Goal: Task Accomplishment & Management: Complete application form

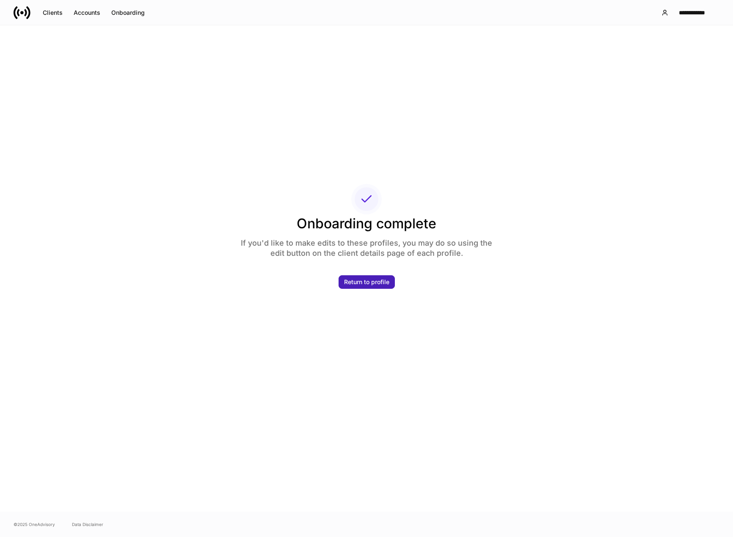
click at [369, 281] on div "Return to profile" at bounding box center [366, 282] width 45 height 6
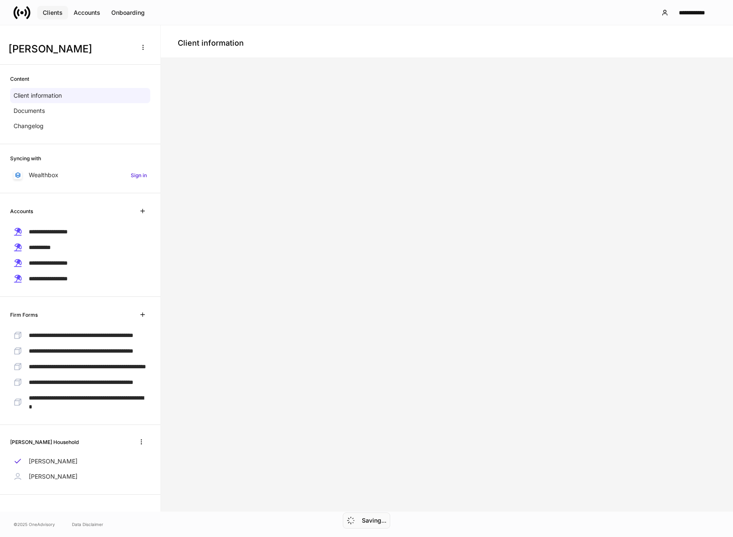
click at [50, 11] on div "Clients" at bounding box center [53, 13] width 20 height 6
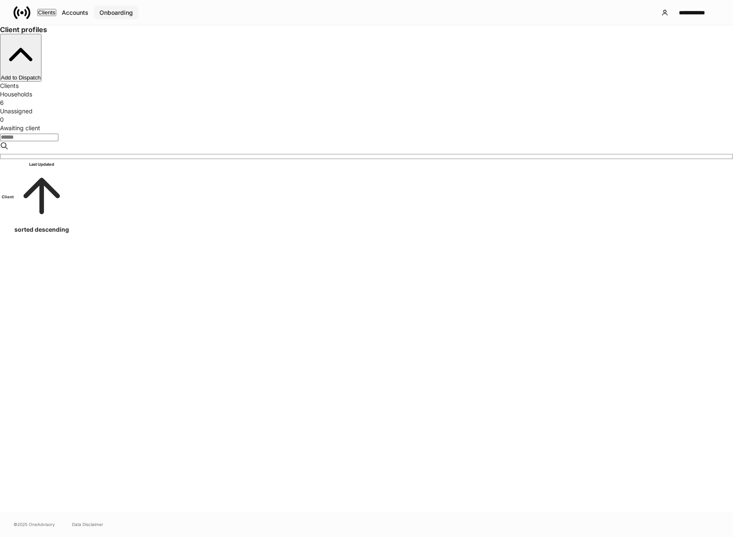
click at [132, 15] on div "Onboarding" at bounding box center [115, 13] width 33 height 6
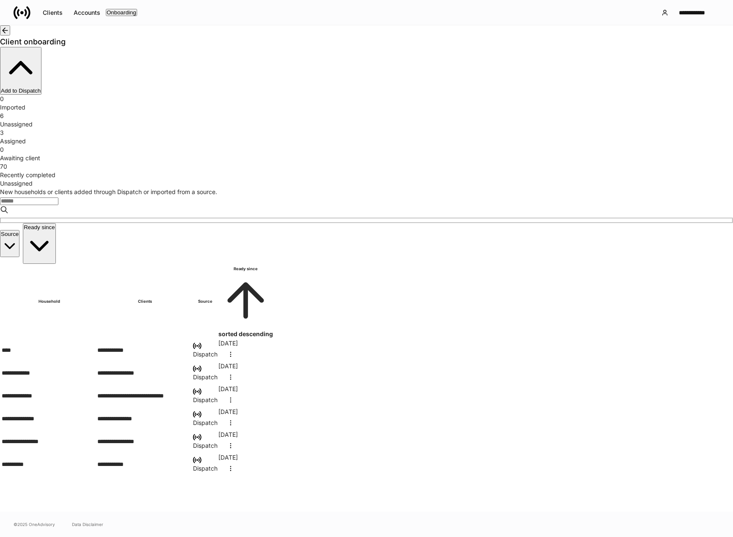
click at [542, 171] on div "Recently completed" at bounding box center [366, 175] width 733 height 8
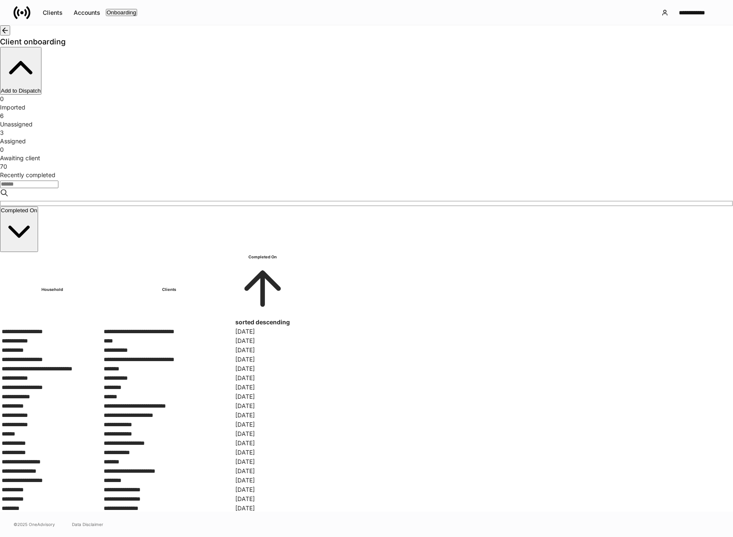
click at [58, 181] on input "search" at bounding box center [29, 185] width 58 height 8
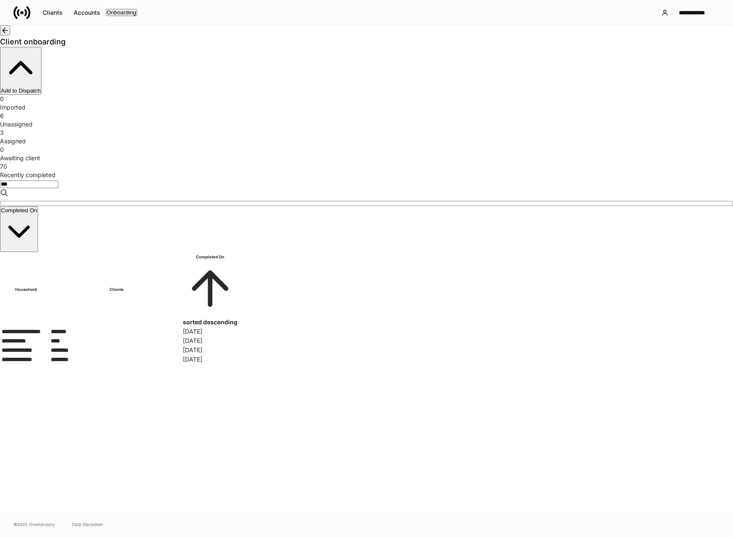
type input "***"
click at [50, 327] on div "**********" at bounding box center [26, 331] width 48 height 8
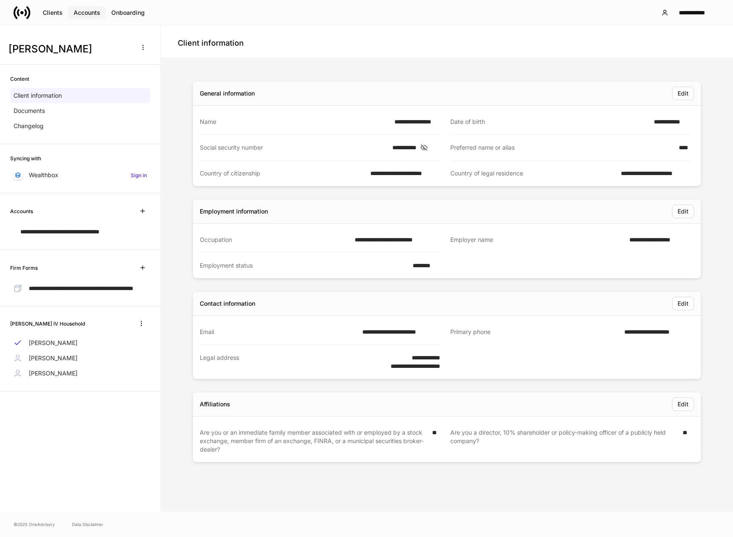
click at [85, 15] on div "Accounts" at bounding box center [87, 13] width 27 height 6
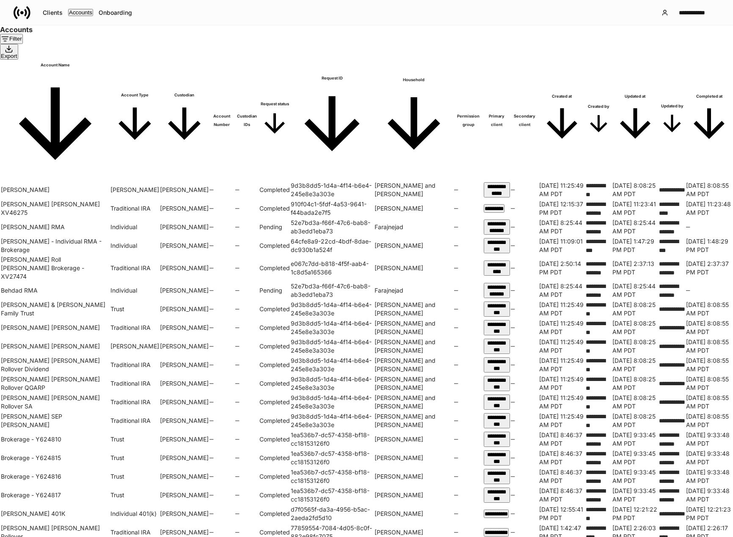
click at [22, 43] on div "Filter" at bounding box center [11, 39] width 21 height 8
click at [85, 537] on div at bounding box center [366, 537] width 733 height 0
click at [311, 11] on div "**********" at bounding box center [366, 12] width 733 height 25
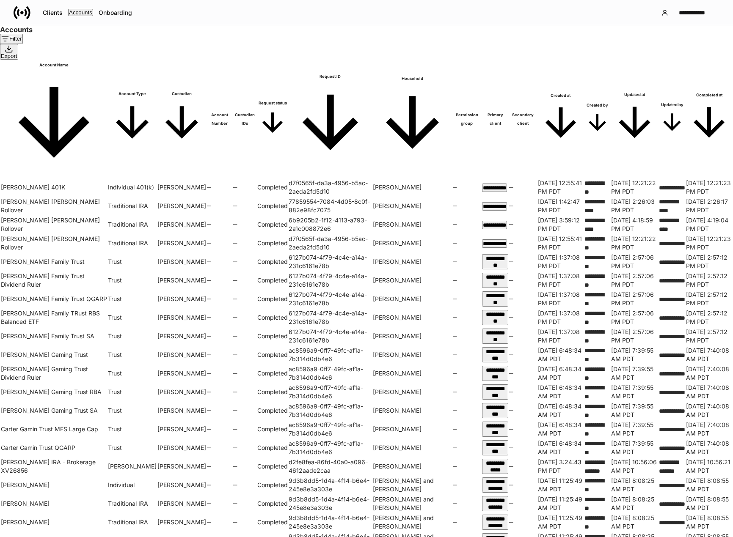
scroll to position [369, 0]
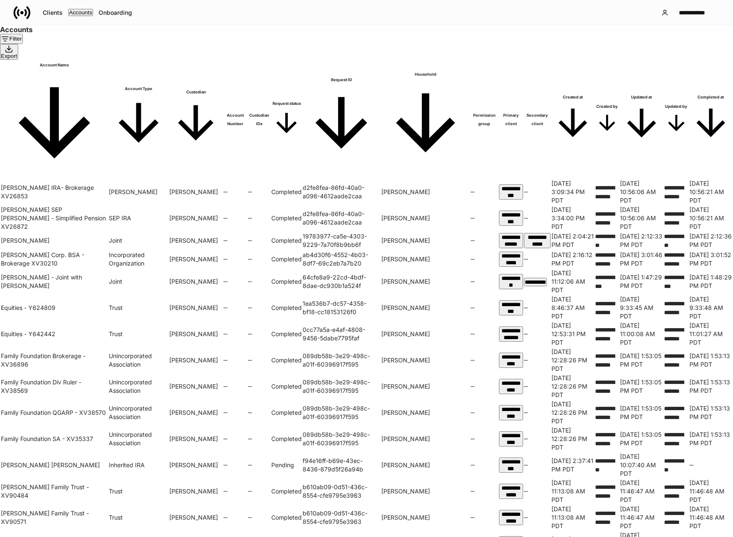
scroll to position [369, 0]
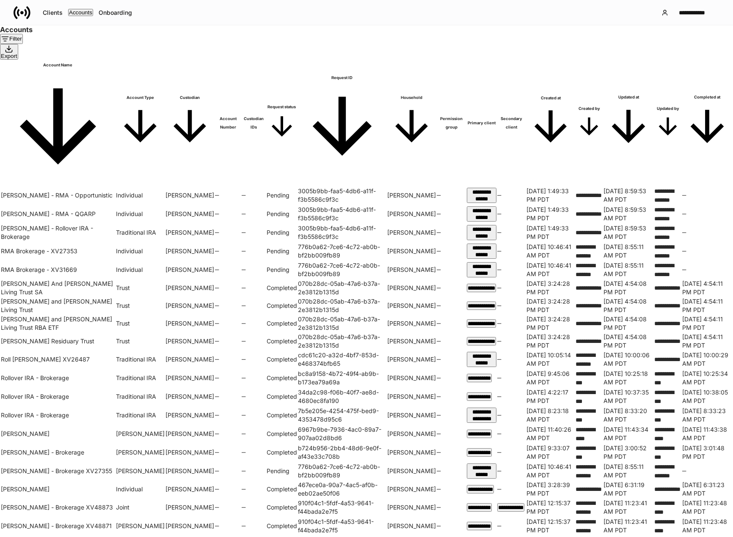
scroll to position [327, 0]
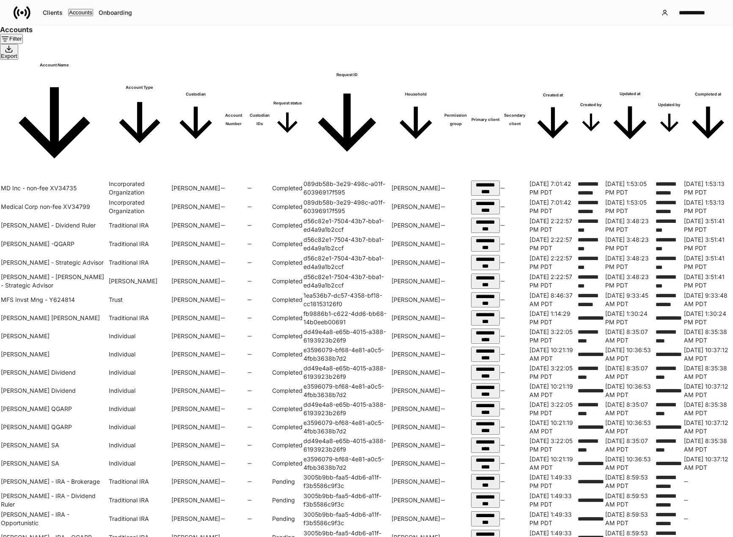
scroll to position [284, 0]
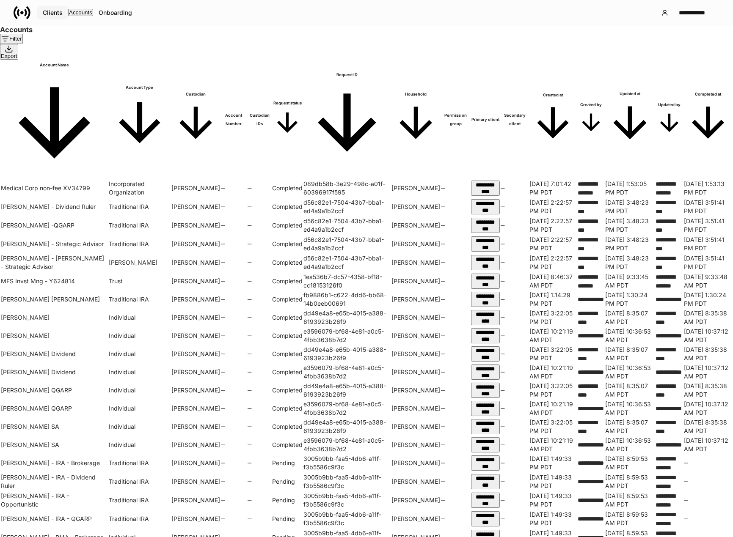
click at [52, 13] on div "Clients" at bounding box center [53, 13] width 20 height 6
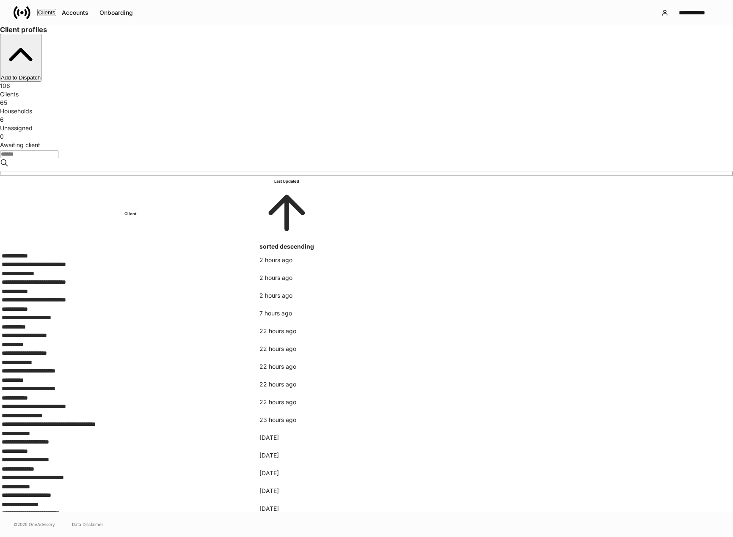
click at [58, 151] on input "search" at bounding box center [29, 155] width 58 height 8
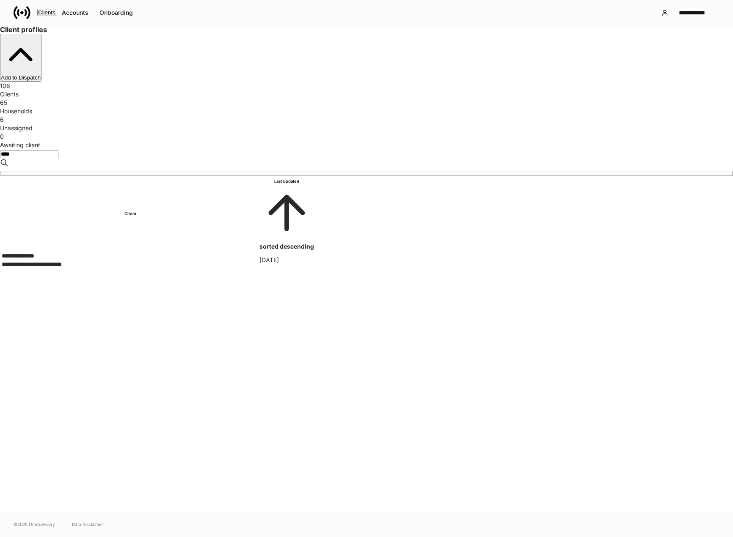
type input "****"
click at [185, 260] on div "**********" at bounding box center [130, 264] width 257 height 8
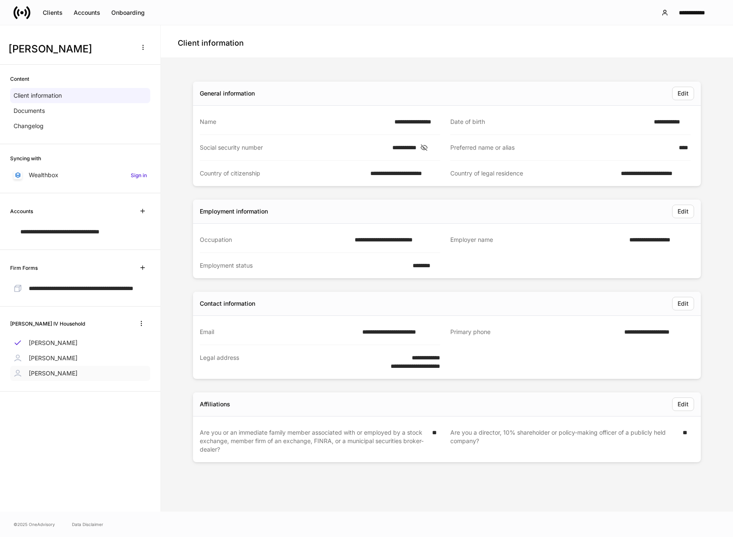
click at [43, 375] on div "[PERSON_NAME]" at bounding box center [80, 373] width 140 height 15
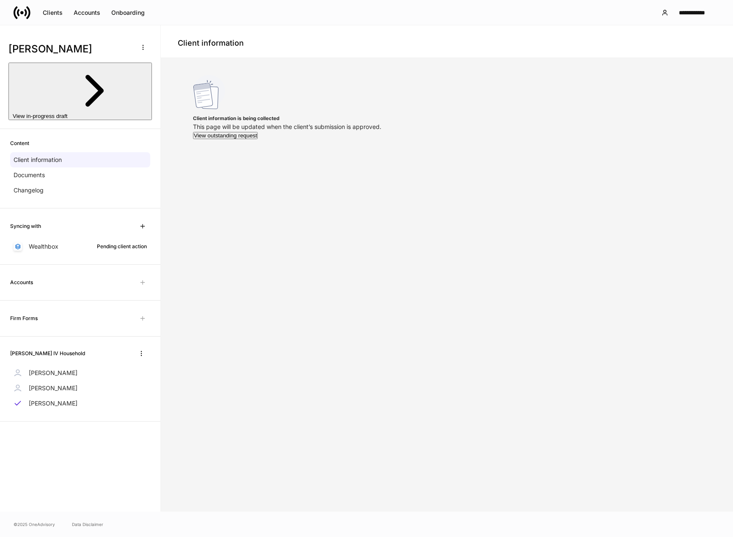
click at [237, 266] on div "Client information is being collected This page will be updated when the client…" at bounding box center [447, 285] width 508 height 420
click at [217, 262] on div "Client information is being collected This page will be updated when the client…" at bounding box center [447, 285] width 508 height 420
click at [55, 369] on p "[PERSON_NAME]" at bounding box center [53, 373] width 49 height 8
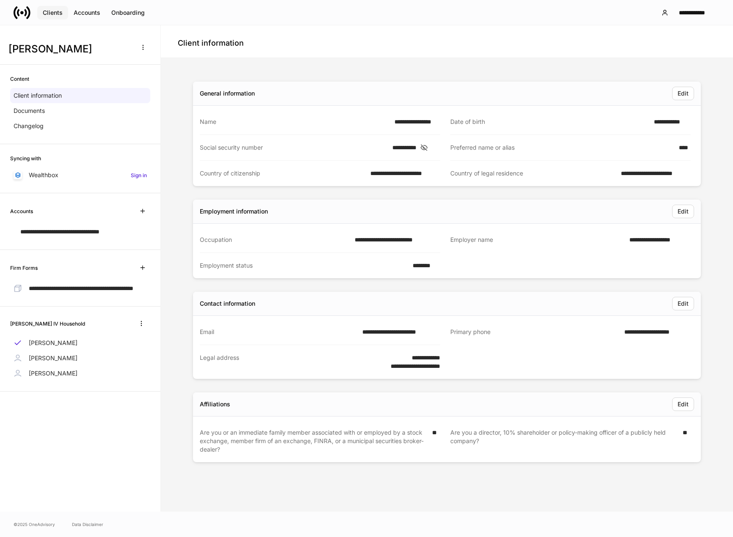
click at [45, 11] on div "Clients" at bounding box center [53, 13] width 20 height 6
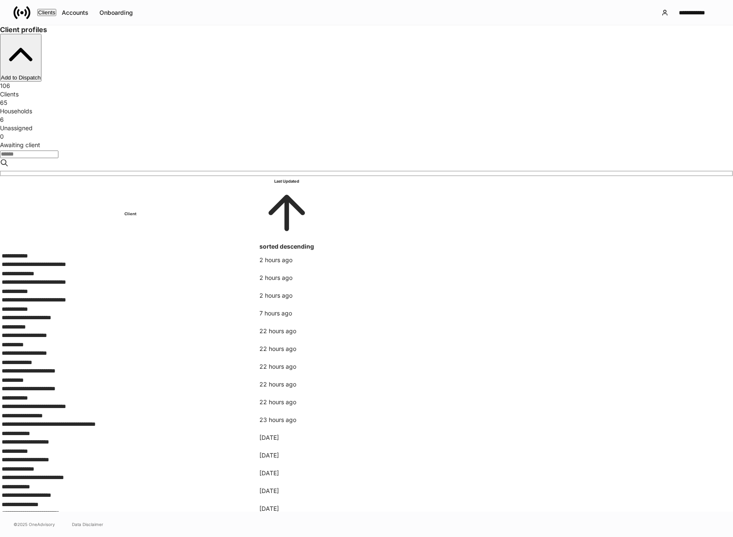
click at [388, 124] on div "Unassigned" at bounding box center [366, 128] width 733 height 8
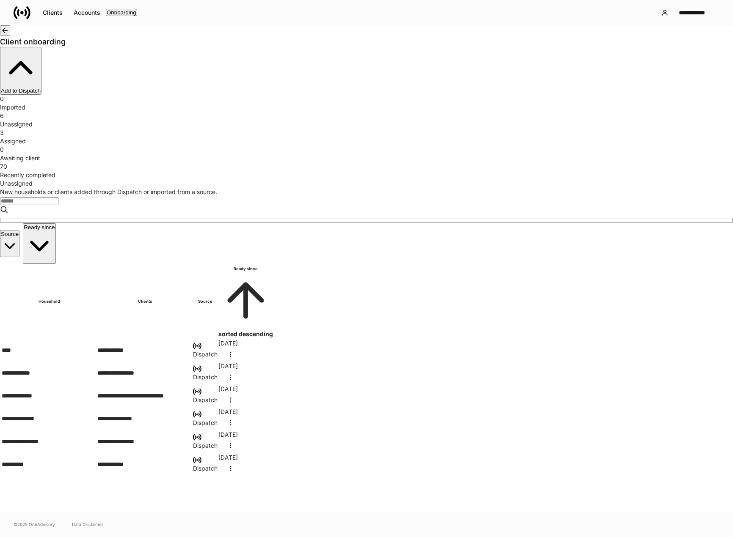
click at [360, 137] on div "Assigned" at bounding box center [366, 141] width 733 height 8
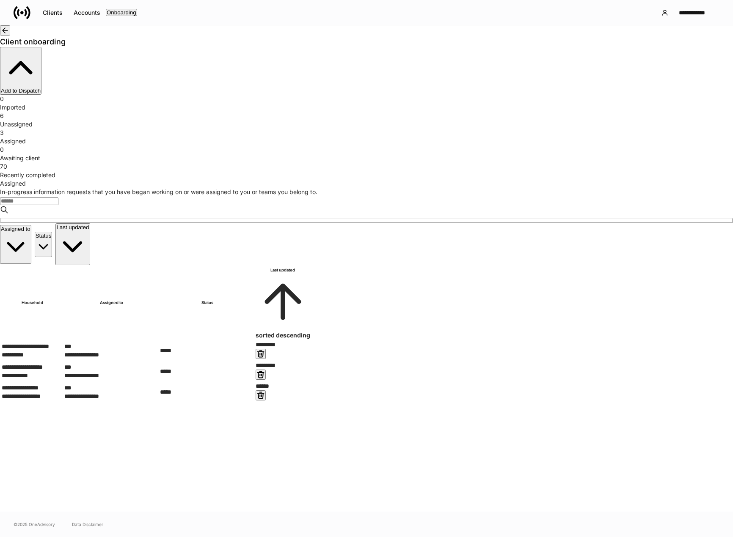
click at [272, 120] on div "Unassigned" at bounding box center [366, 124] width 733 height 8
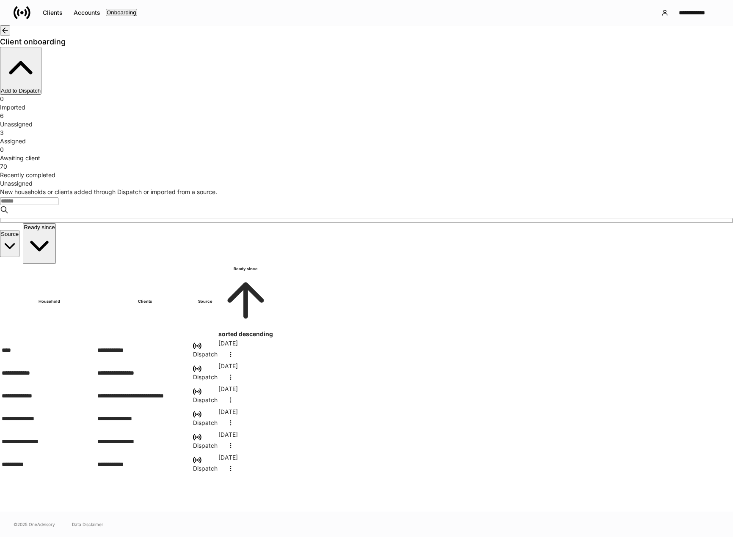
click at [437, 154] on div "Awaiting client" at bounding box center [366, 158] width 733 height 8
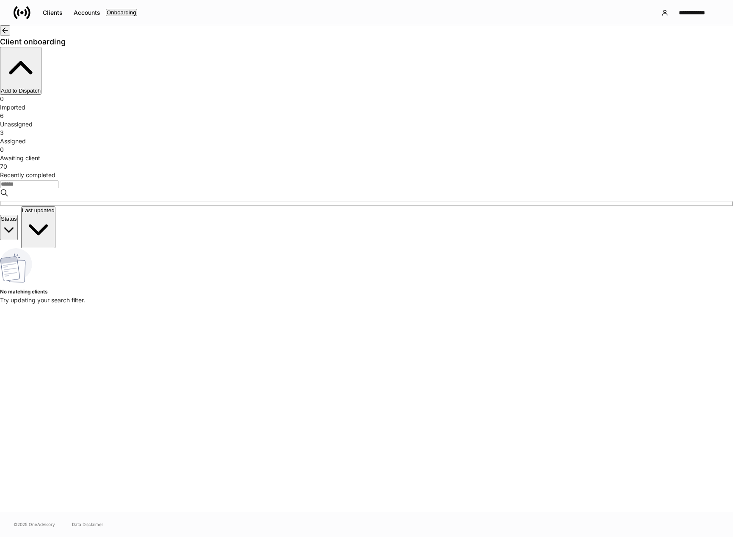
click at [341, 137] on div "Assigned" at bounding box center [366, 141] width 733 height 8
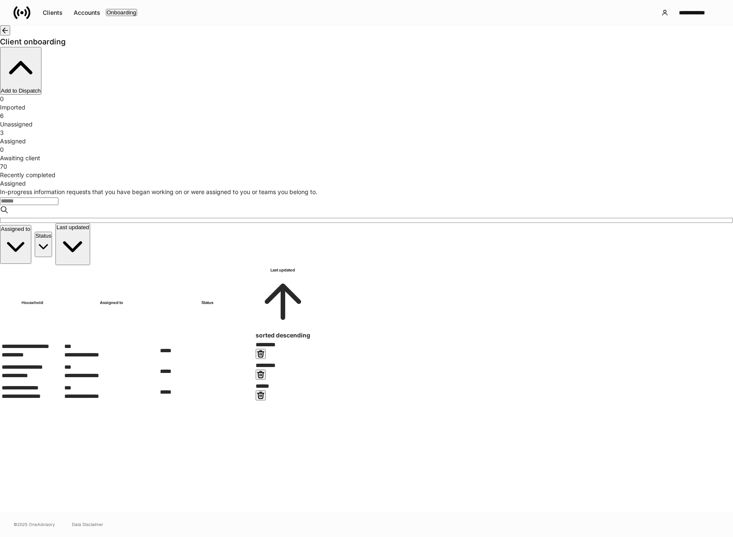
click at [10, 36] on button "button" at bounding box center [5, 30] width 10 height 10
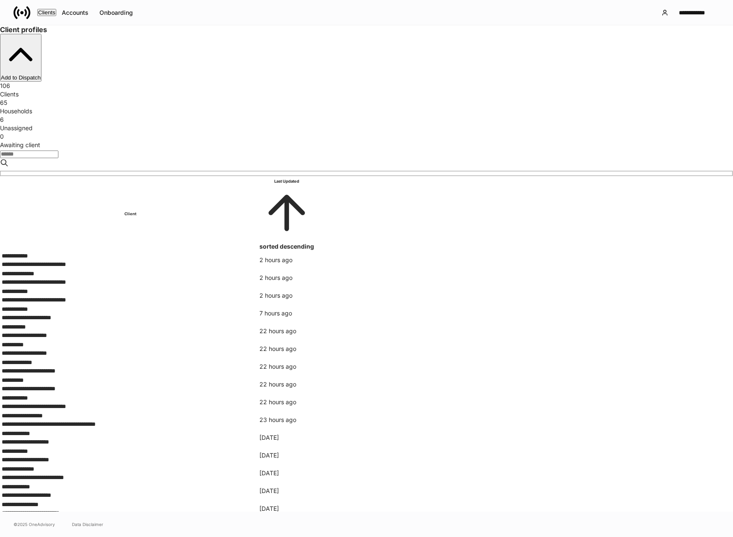
click at [58, 151] on input "search" at bounding box center [29, 155] width 58 height 8
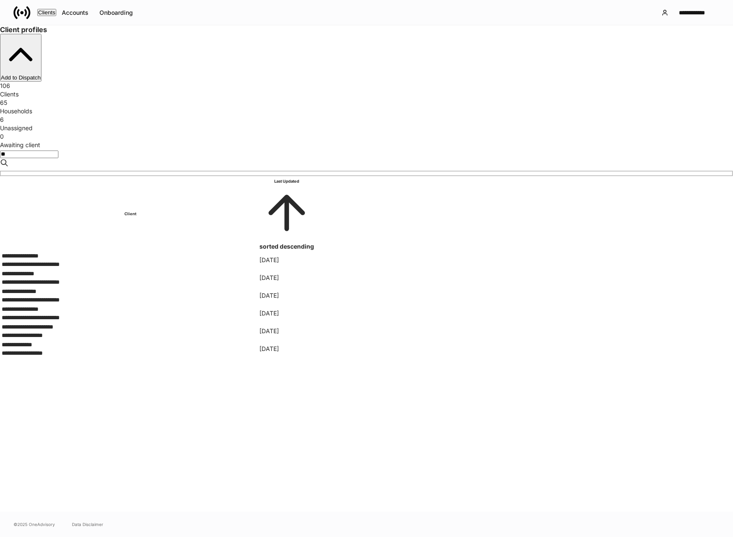
type input "*"
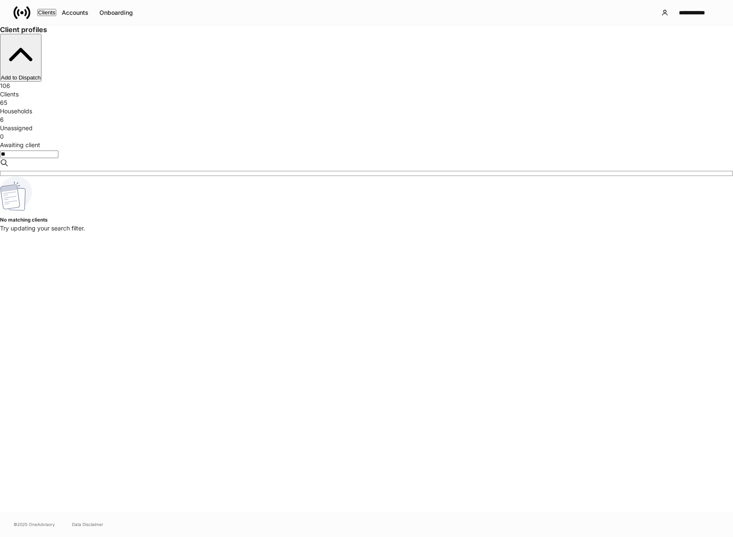
type input "*"
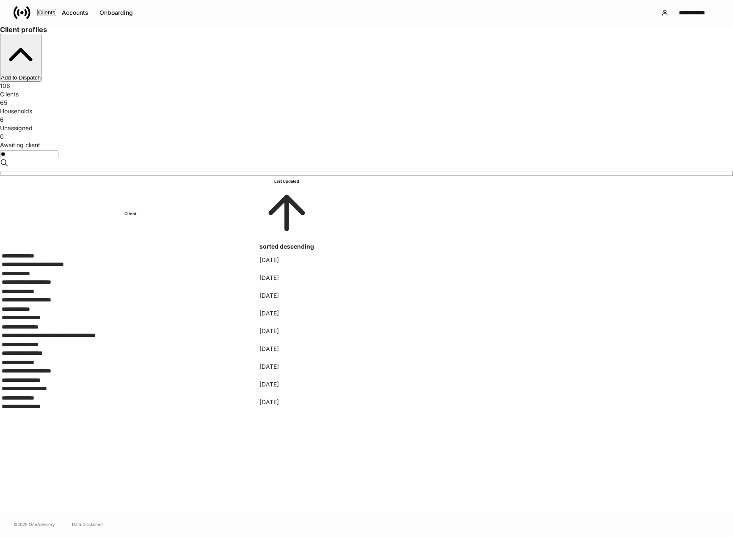
type input "*"
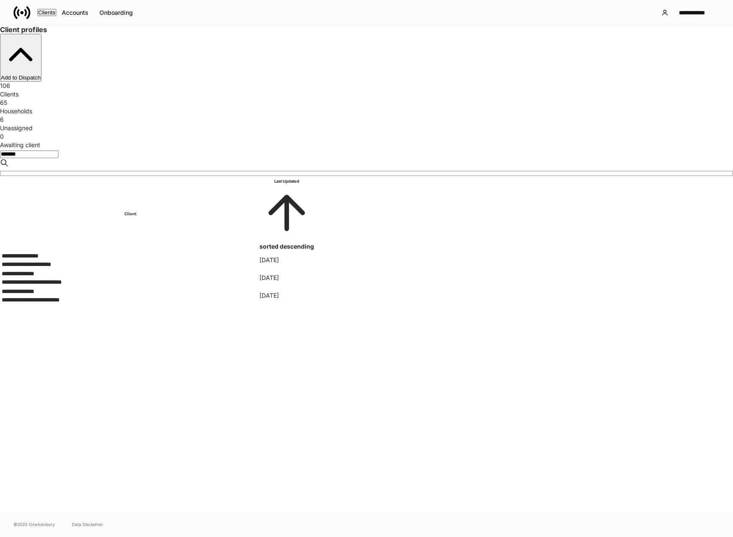
type input "*******"
click at [206, 278] on div "**********" at bounding box center [130, 282] width 257 height 8
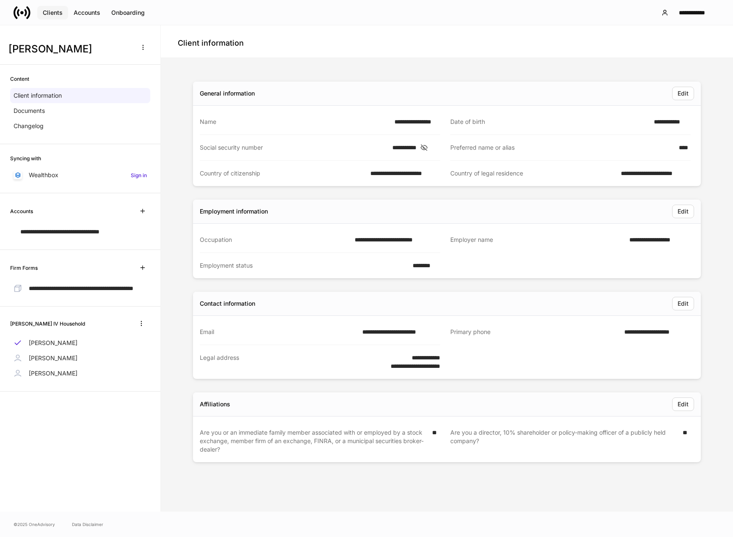
click at [47, 10] on div "Clients" at bounding box center [53, 13] width 20 height 6
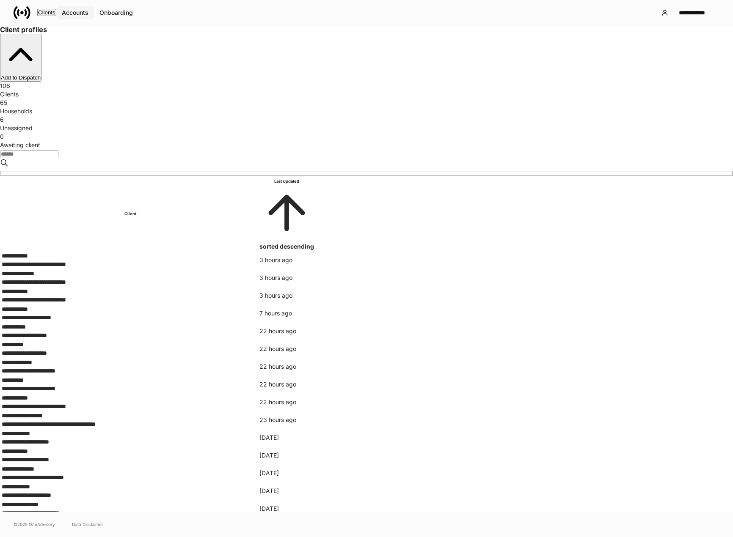
click at [77, 10] on div "Accounts" at bounding box center [75, 13] width 27 height 6
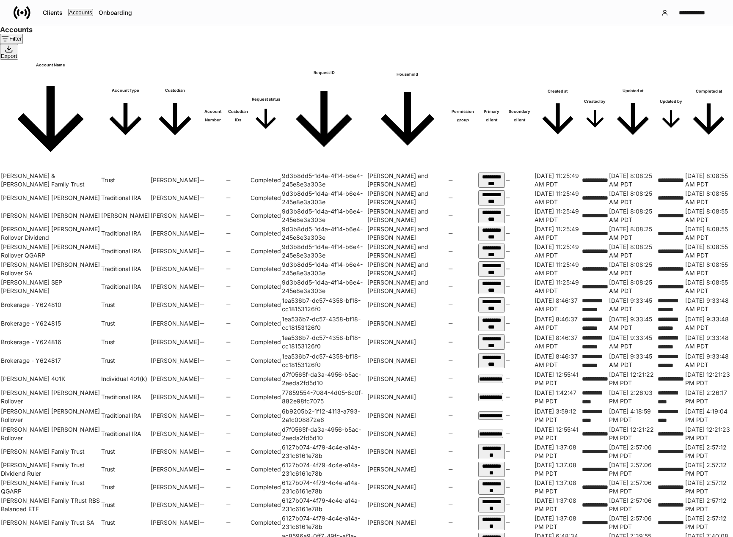
scroll to position [169, 0]
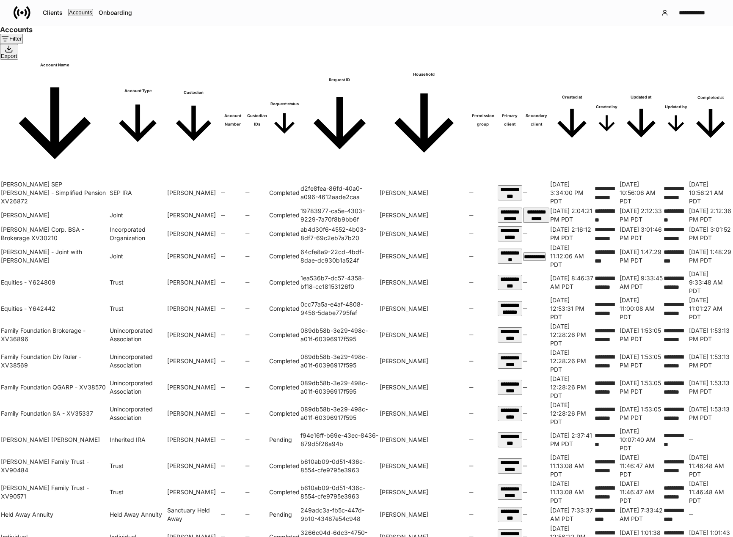
scroll to position [369, 0]
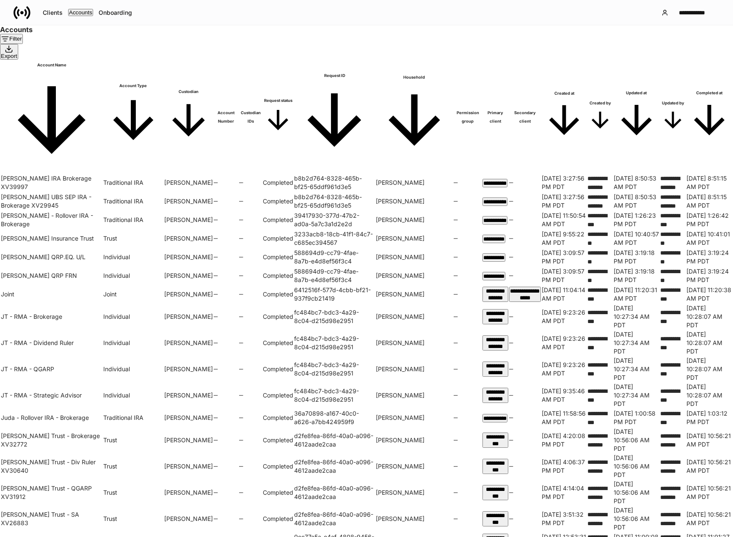
scroll to position [369, 0]
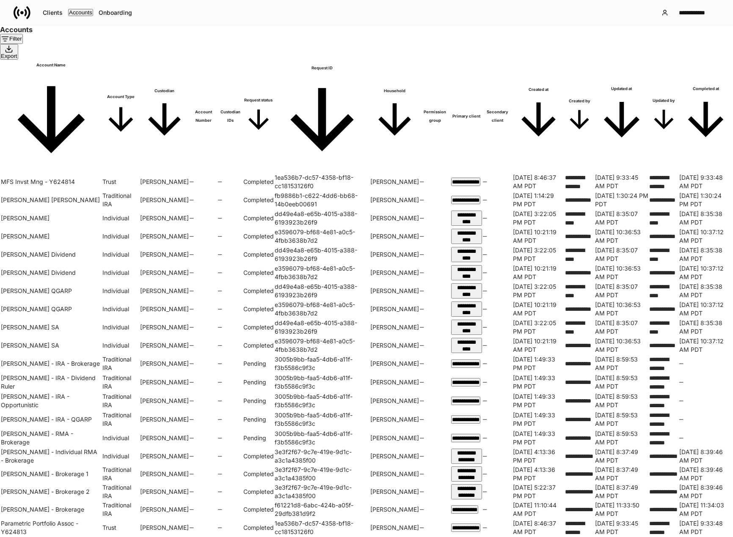
click at [50, 429] on td "[PERSON_NAME] - RMA - Brokerage" at bounding box center [51, 438] width 101 height 18
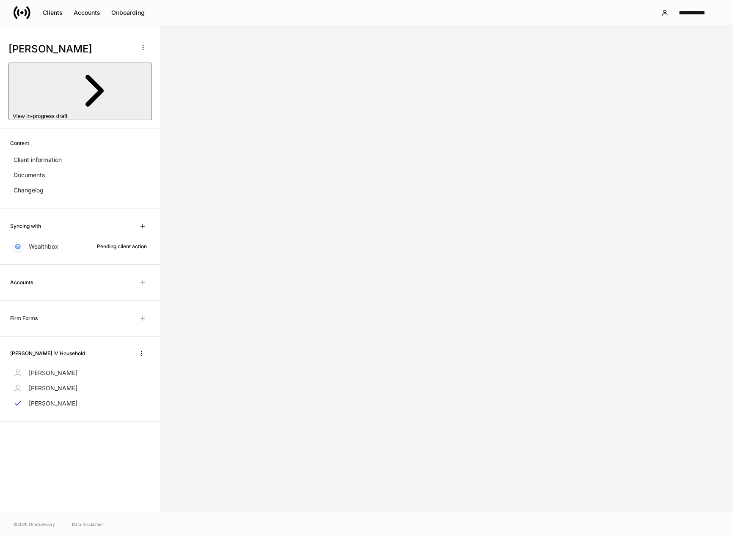
click at [43, 113] on span "View in-progress draft" at bounding box center [40, 116] width 55 height 6
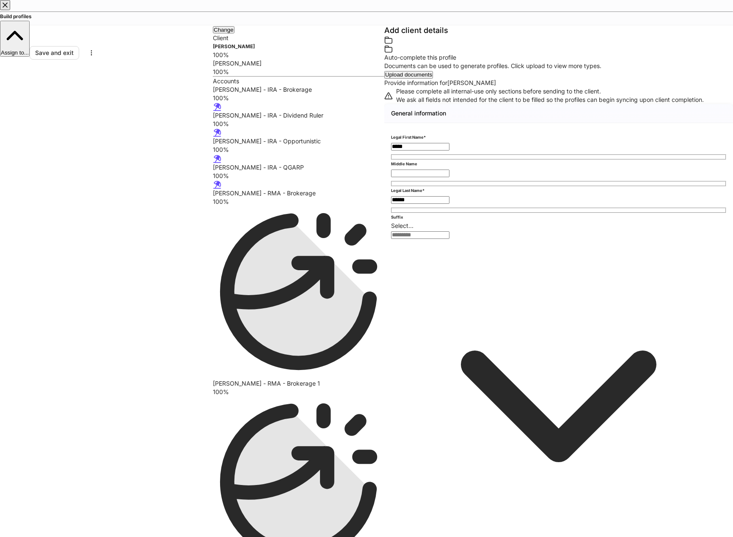
scroll to position [688, 0]
